Goal: Task Accomplishment & Management: Complete application form

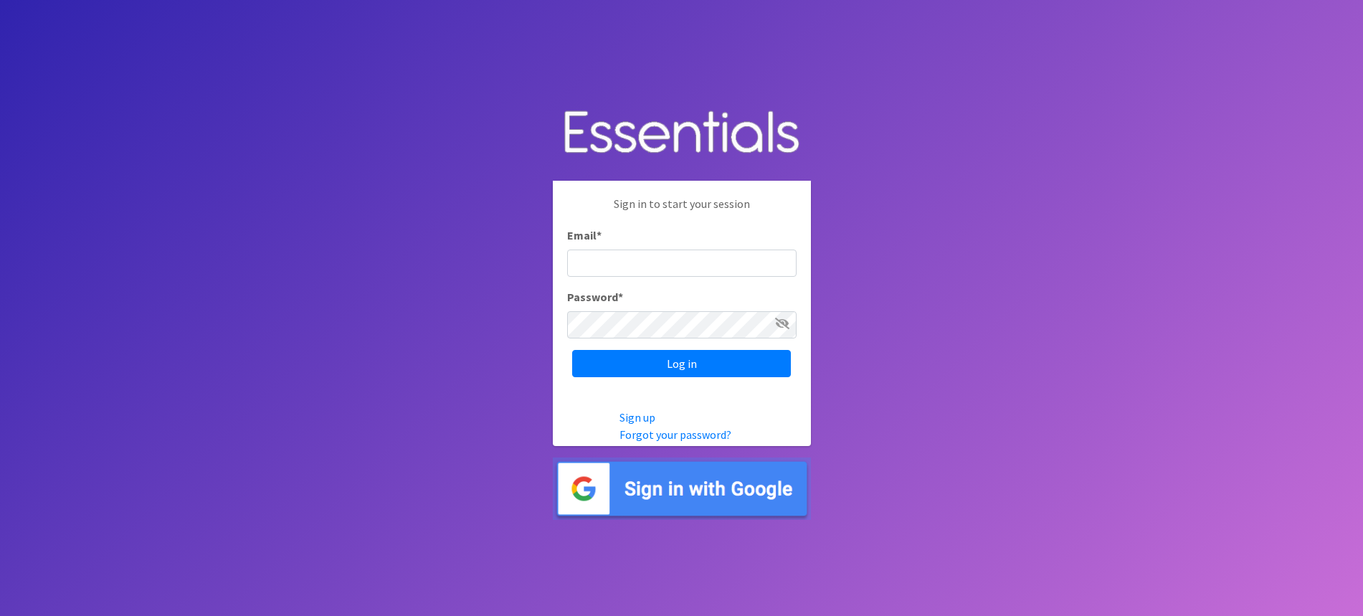
type input "[PERSON_NAME][EMAIL_ADDRESS][DOMAIN_NAME]"
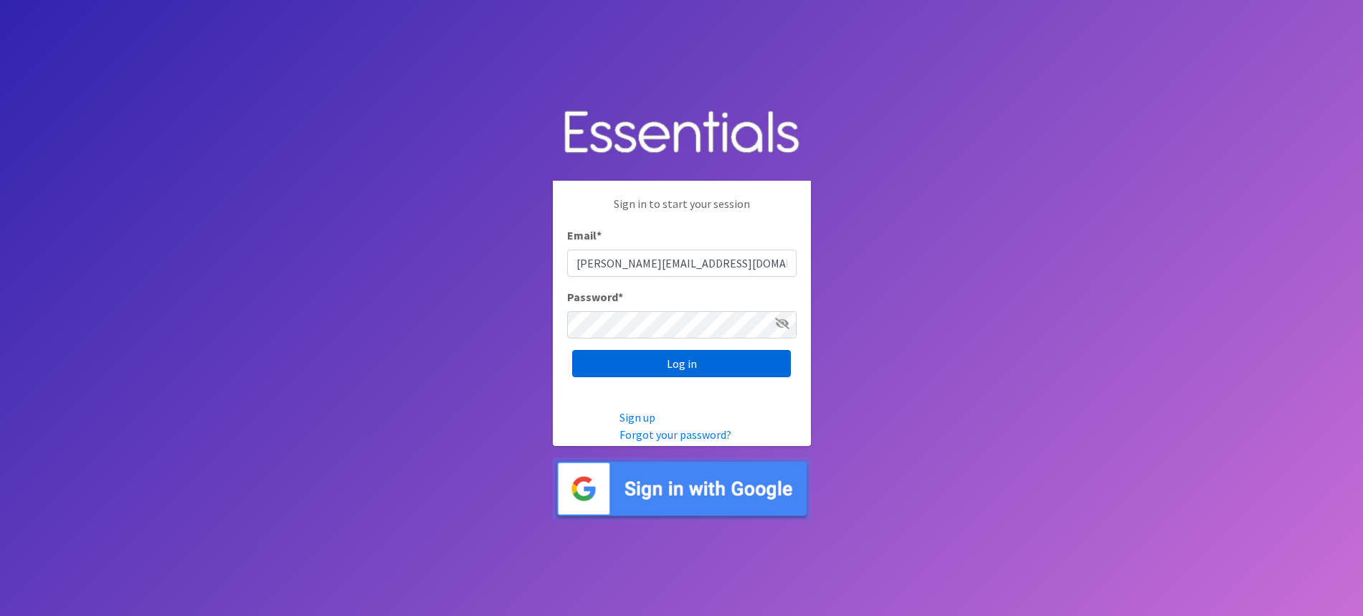
click at [603, 355] on input "Log in" at bounding box center [681, 363] width 219 height 27
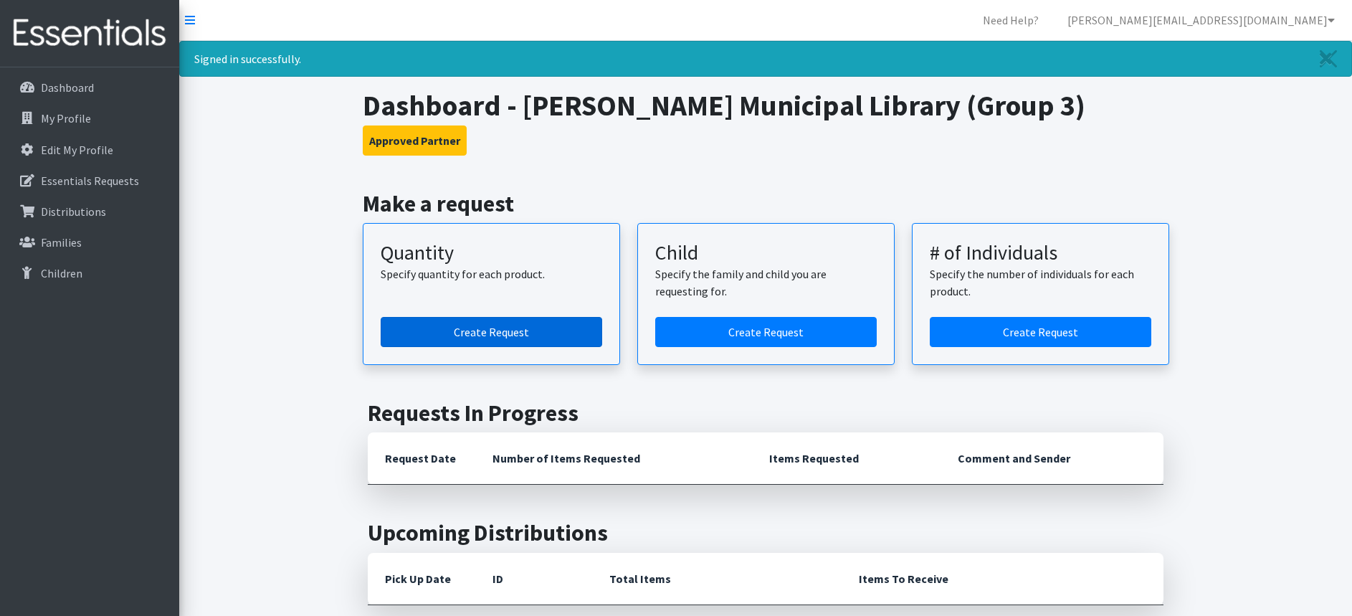
click at [566, 329] on link "Create Request" at bounding box center [492, 332] width 222 height 30
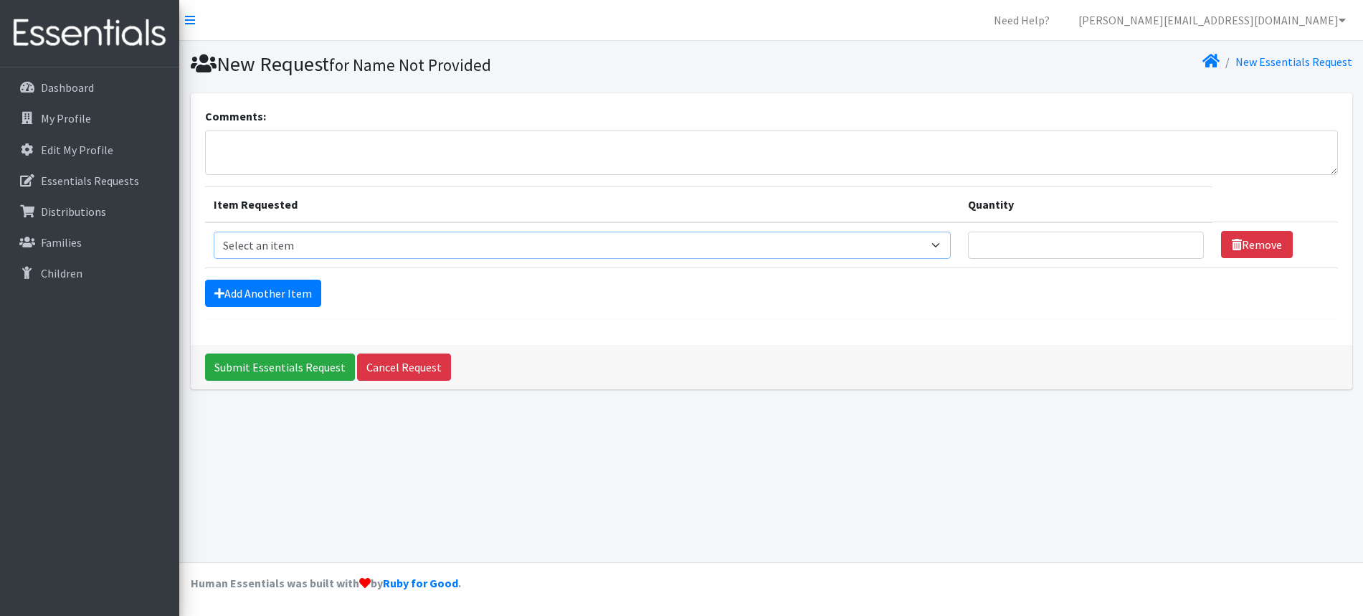
click at [518, 252] on select "Select an item Period Supplies: Mixed Kits (order by bag) Applicator-free tampo…" at bounding box center [582, 245] width 737 height 27
select select "8796"
click at [214, 232] on select "Select an item Period Supplies: Mixed Kits (order by bag) Applicator-free tampo…" at bounding box center [582, 245] width 737 height 27
click at [1046, 250] on input "Quantity" at bounding box center [1086, 245] width 236 height 27
type input "3"
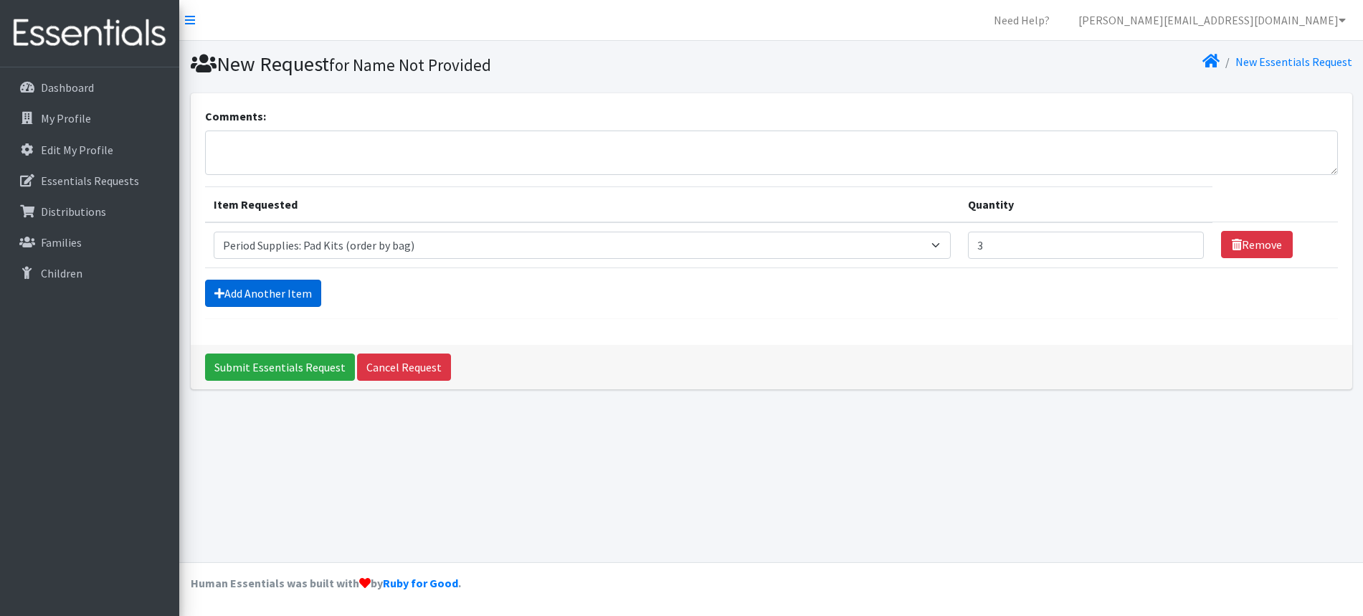
click at [257, 292] on link "Add Another Item" at bounding box center [263, 293] width 116 height 27
